Goal: Check status: Check status

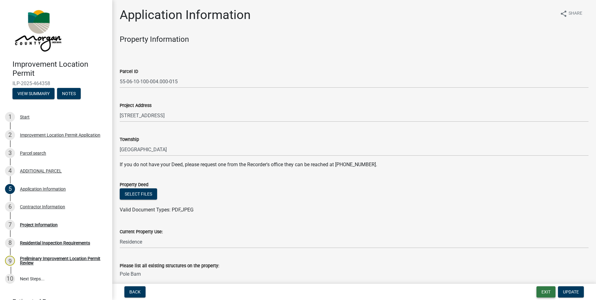
click at [545, 292] on button "Exit" at bounding box center [545, 291] width 19 height 11
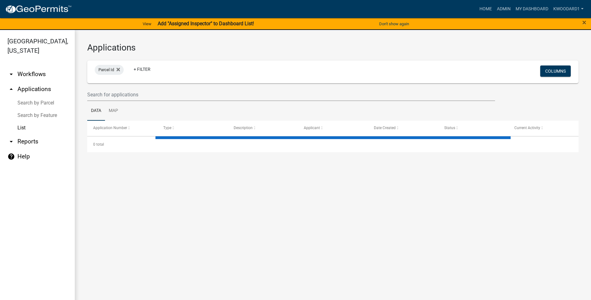
select select "3: 100"
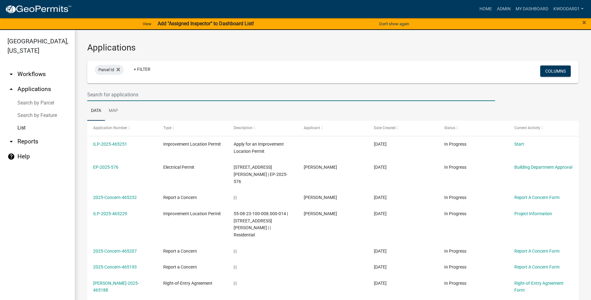
click at [138, 94] on input "text" at bounding box center [291, 94] width 408 height 13
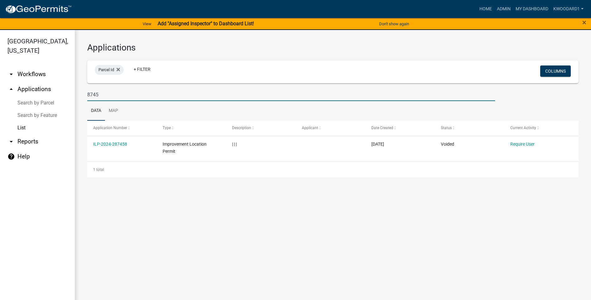
drag, startPoint x: 107, startPoint y: 97, endPoint x: 83, endPoint y: 96, distance: 23.4
click at [83, 97] on div "8745" at bounding box center [291, 94] width 417 height 13
type input "Paradise"
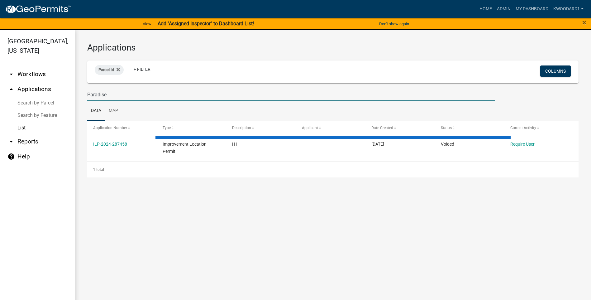
select select "3: 100"
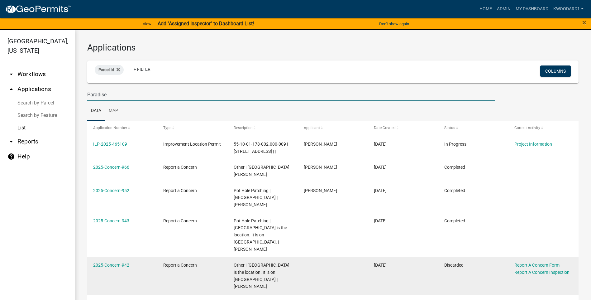
type input "Paradise"
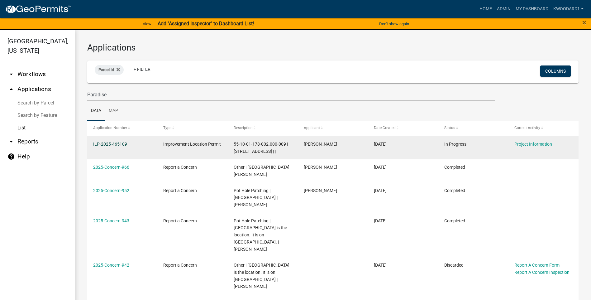
click at [94, 145] on link "ILP-2025-465109" at bounding box center [110, 143] width 34 height 5
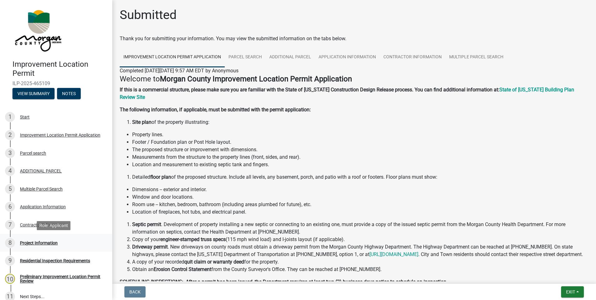
click at [38, 241] on div "Project Information" at bounding box center [39, 242] width 38 height 4
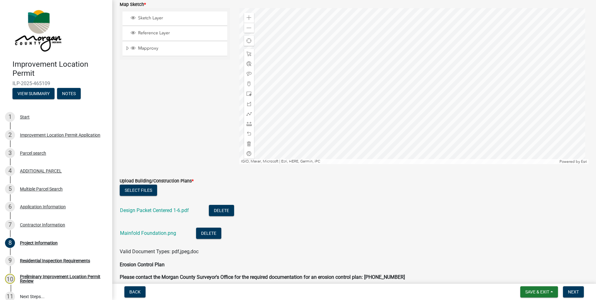
scroll to position [1090, 0]
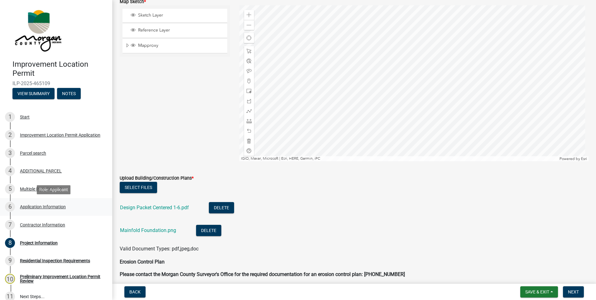
click at [43, 205] on div "Application Information" at bounding box center [43, 206] width 46 height 4
